Goal: Task Accomplishment & Management: Complete application form

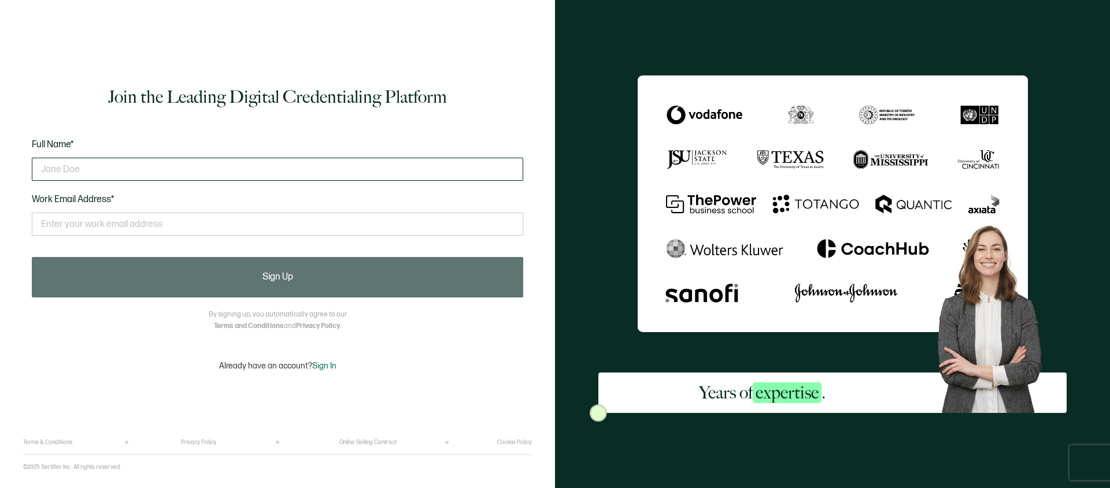
click at [198, 167] on input "text" at bounding box center [277, 169] width 491 height 23
click at [102, 175] on input "text" at bounding box center [277, 169] width 491 height 23
type input "[PERSON_NAME]"
click at [120, 162] on input "[PERSON_NAME]" at bounding box center [277, 169] width 491 height 23
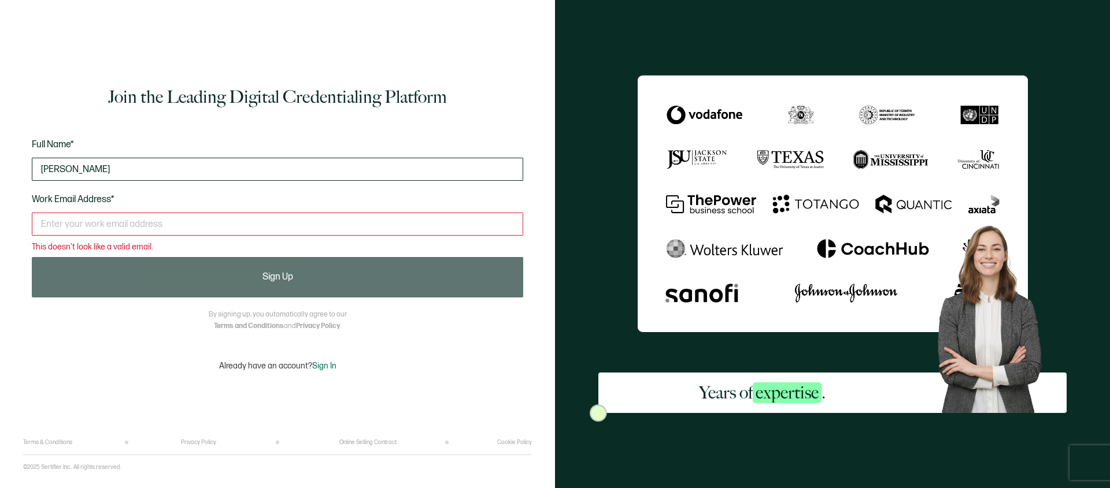
paste input "[PERSON_NAME]"
click at [118, 170] on input "[PERSON_NAME]" at bounding box center [277, 169] width 491 height 23
type input "[PERSON_NAME]"
click at [287, 238] on div "This doesn't look like a valid email." at bounding box center [277, 229] width 491 height 44
click at [295, 229] on input "text" at bounding box center [277, 224] width 491 height 23
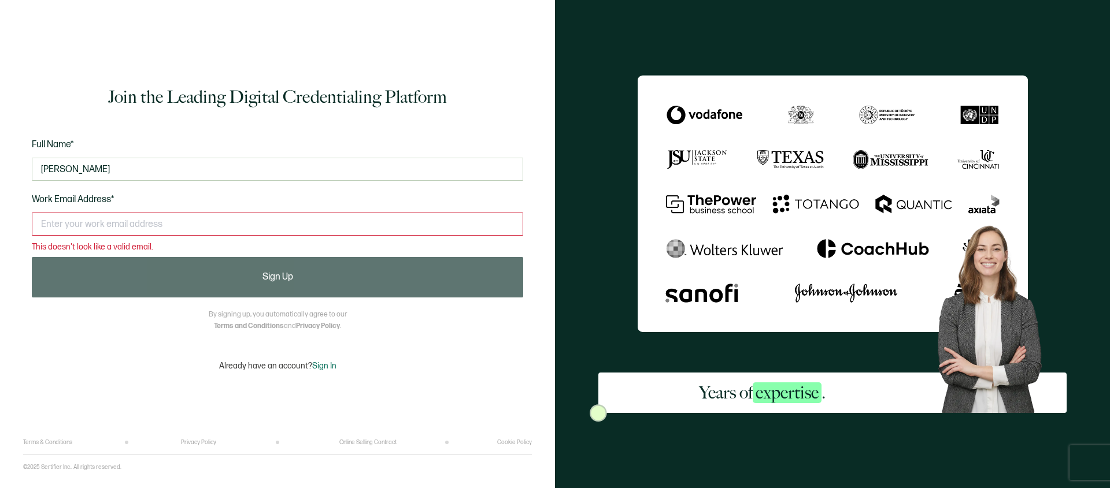
paste input "[EMAIL_ADDRESS][DOMAIN_NAME]"
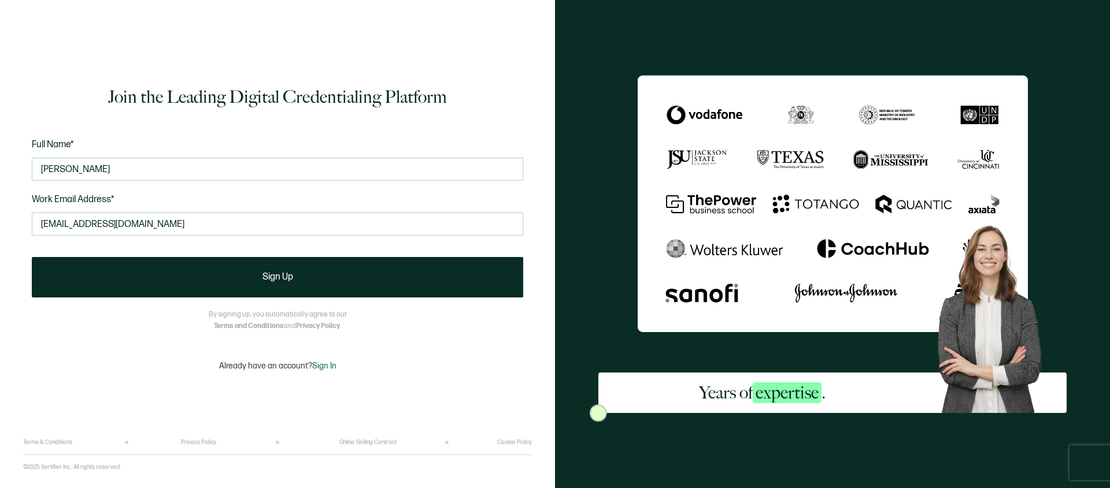
type input "[EMAIL_ADDRESS][DOMAIN_NAME]"
click at [305, 244] on div "[EMAIL_ADDRESS][DOMAIN_NAME] This doesn't look like a valid email." at bounding box center [277, 229] width 491 height 44
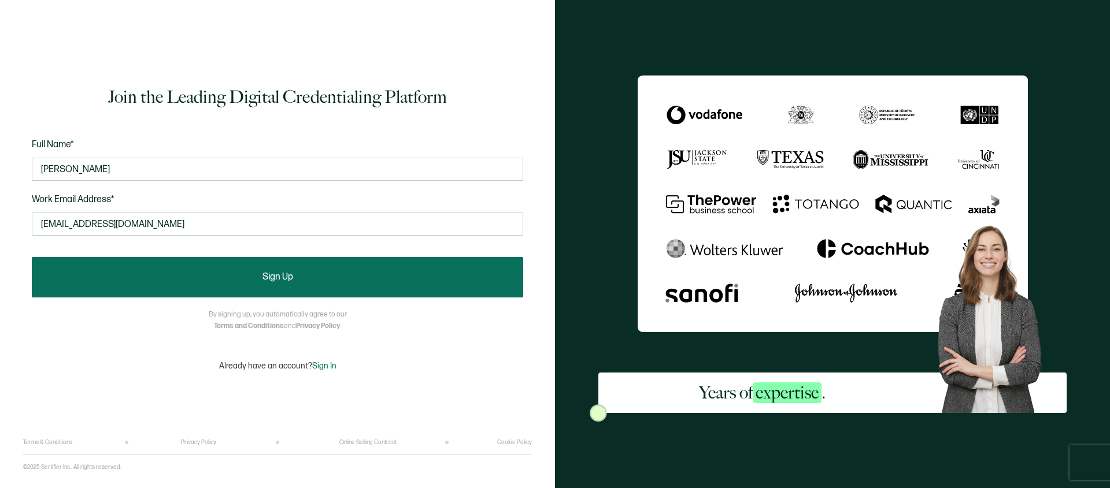
click at [304, 273] on button "Sign Up" at bounding box center [277, 277] width 491 height 40
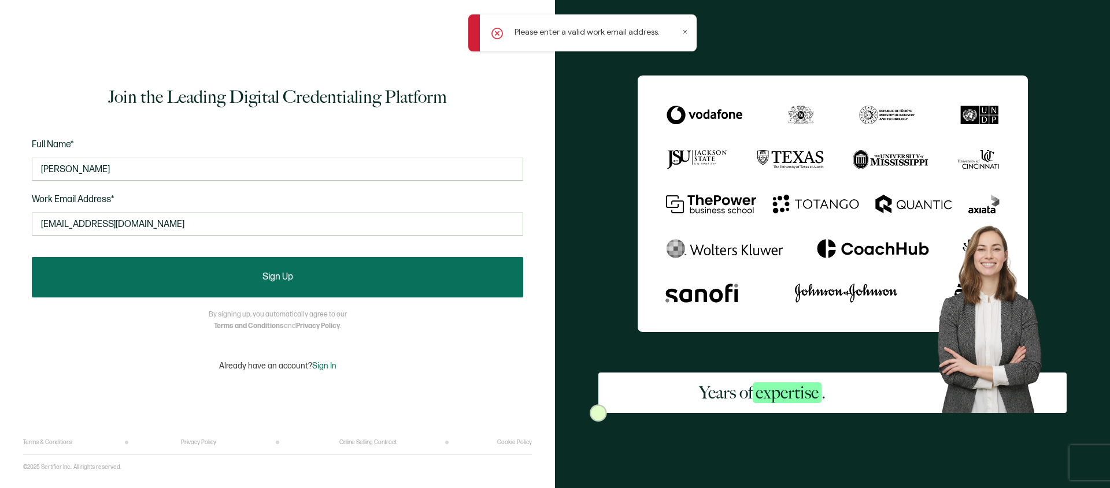
click at [152, 277] on button "Sign Up" at bounding box center [277, 277] width 491 height 40
